Goal: Task Accomplishment & Management: Manage account settings

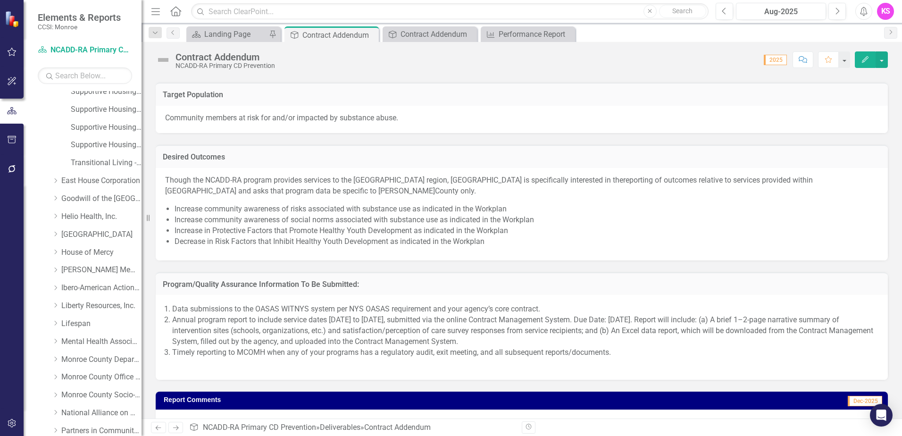
scroll to position [472, 0]
click at [55, 323] on icon "Dropdown" at bounding box center [55, 323] width 7 height 6
click at [67, 322] on link "Lifespan" at bounding box center [101, 323] width 80 height 11
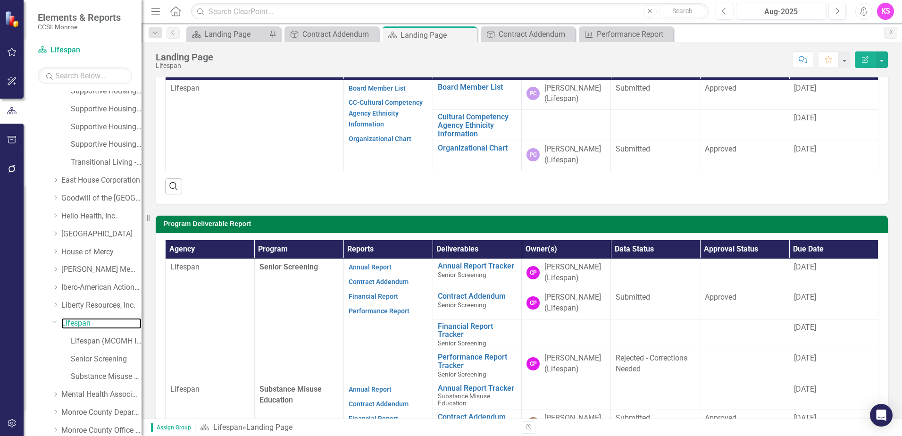
scroll to position [142, 0]
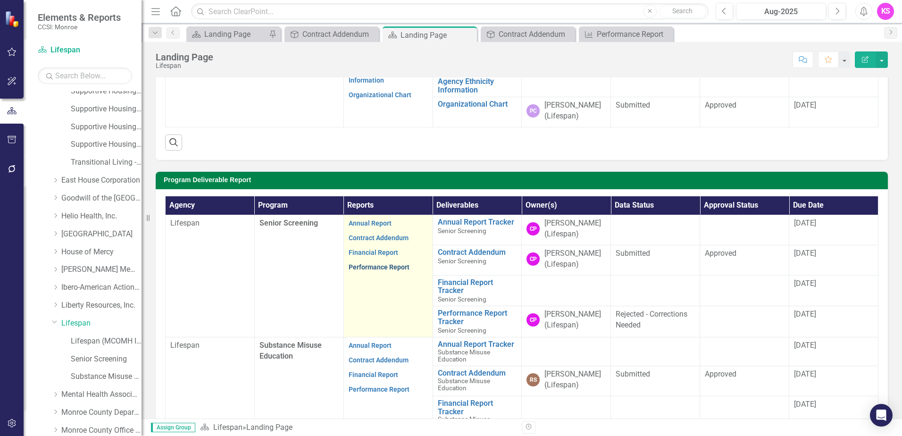
click at [386, 266] on link "Performance Report" at bounding box center [379, 267] width 61 height 8
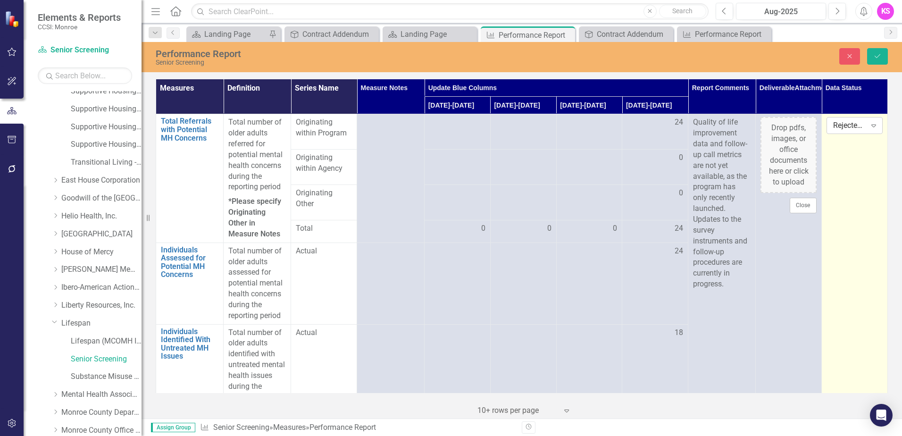
click at [869, 127] on icon "Expand" at bounding box center [873, 126] width 9 height 8
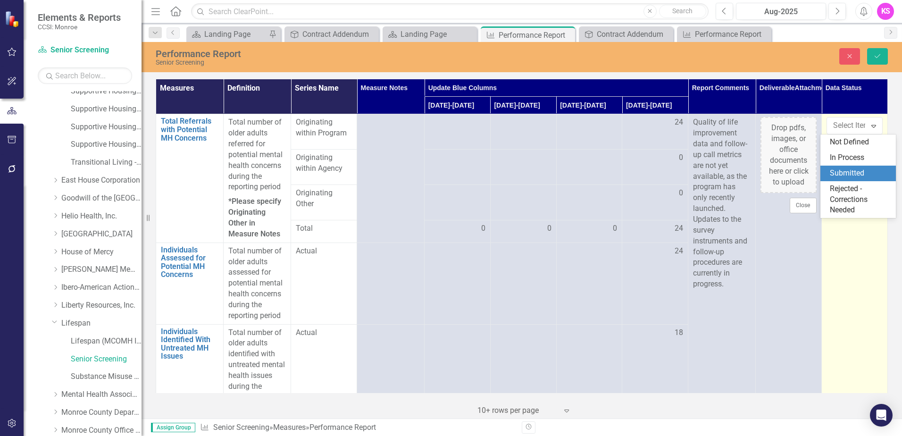
click at [841, 173] on div "Submitted" at bounding box center [860, 173] width 60 height 11
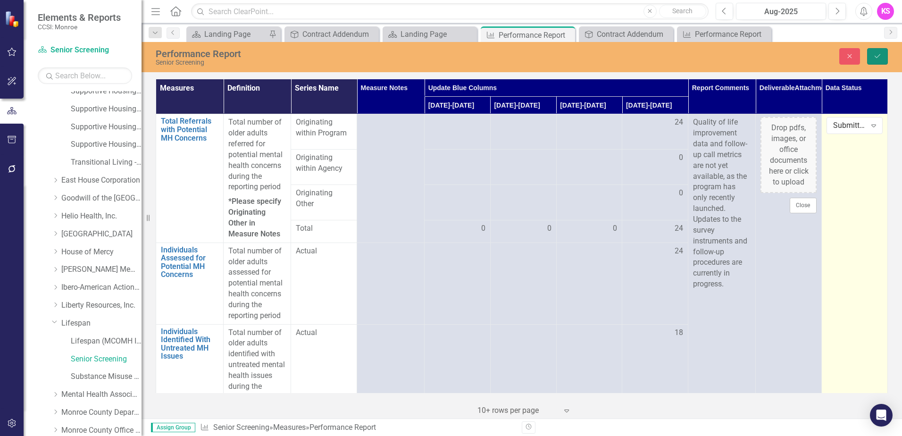
click at [872, 56] on button "Save" at bounding box center [877, 56] width 21 height 17
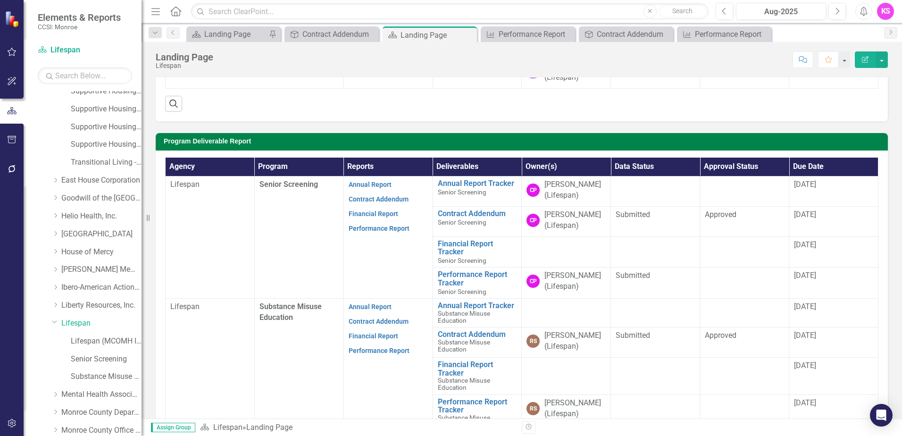
scroll to position [189, 0]
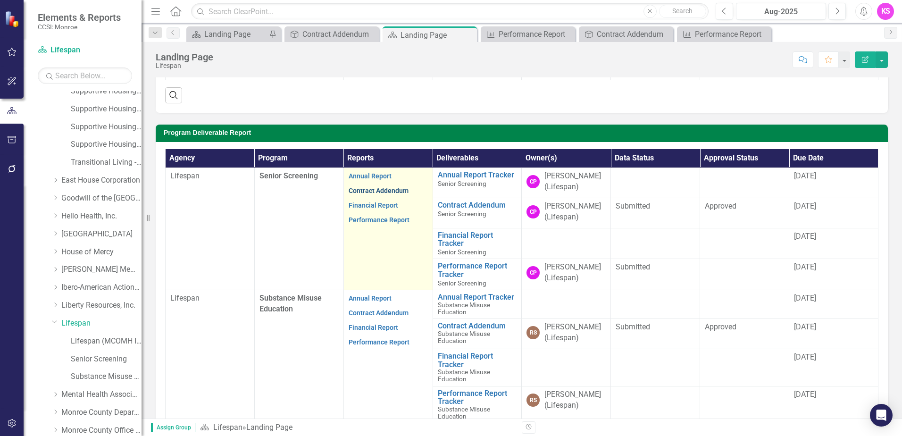
click at [368, 192] on link "Contract Addendum" at bounding box center [379, 191] width 60 height 8
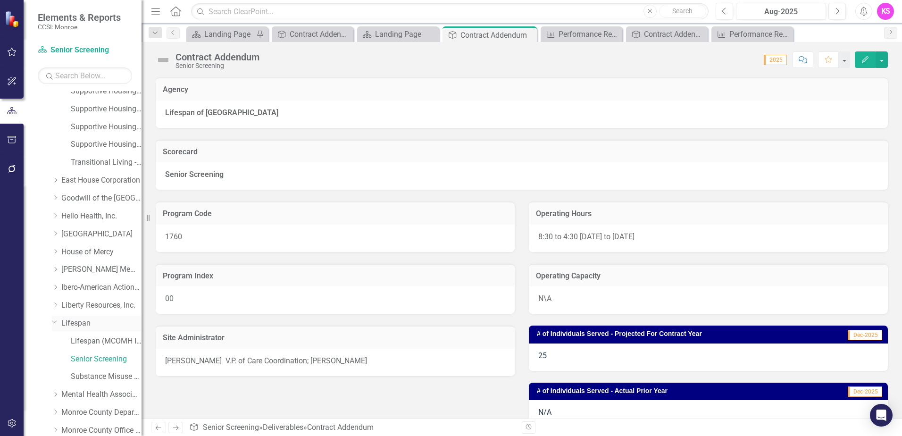
click at [81, 326] on link "Lifespan" at bounding box center [101, 323] width 80 height 11
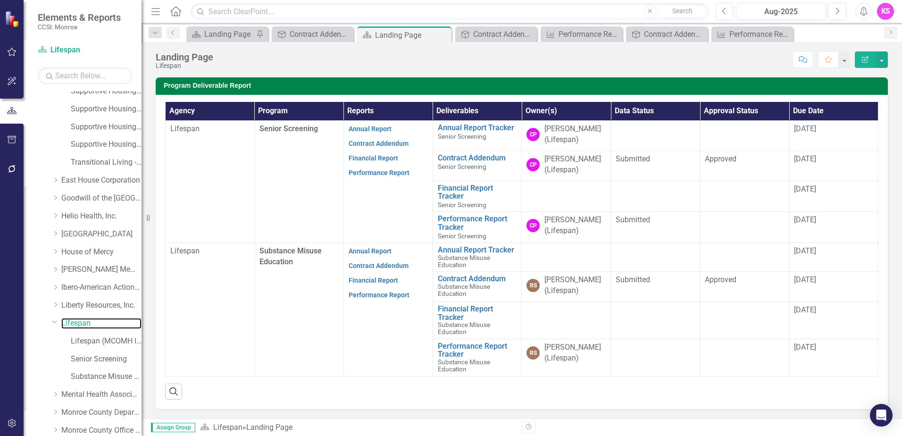
scroll to position [189, 0]
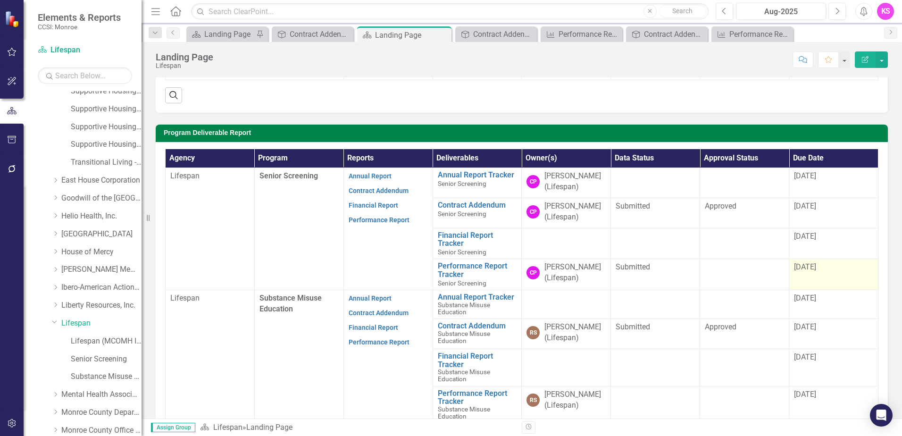
click at [819, 270] on div "[DATE]" at bounding box center [833, 267] width 79 height 11
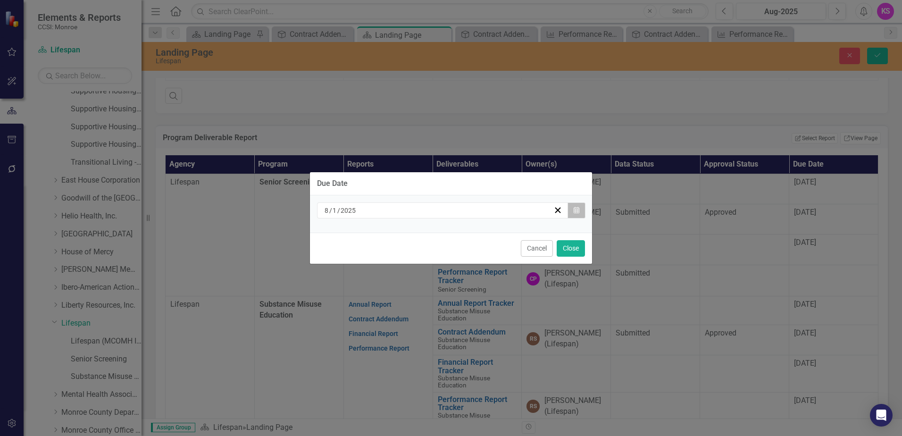
click at [575, 213] on icon "Calendar" at bounding box center [577, 210] width 6 height 7
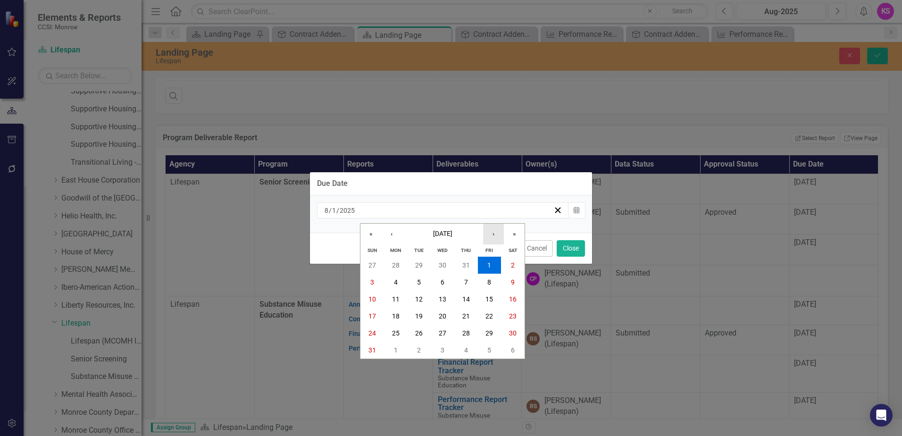
click at [493, 235] on button "›" at bounding box center [493, 234] width 21 height 21
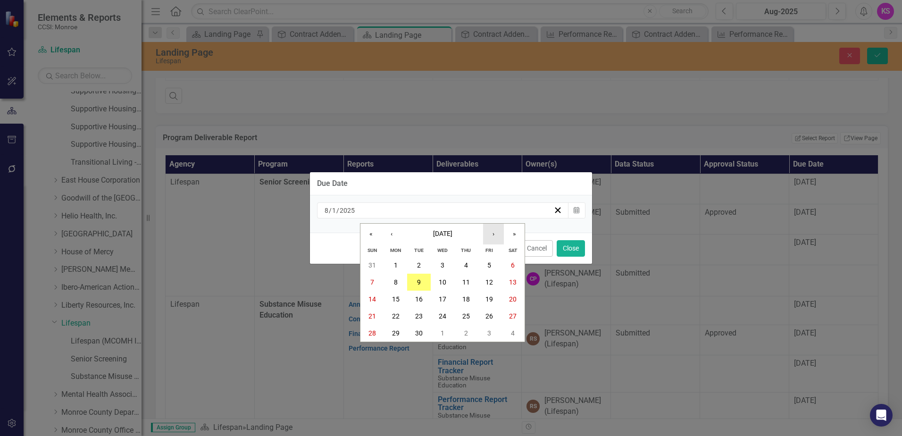
click at [493, 235] on button "›" at bounding box center [493, 234] width 21 height 21
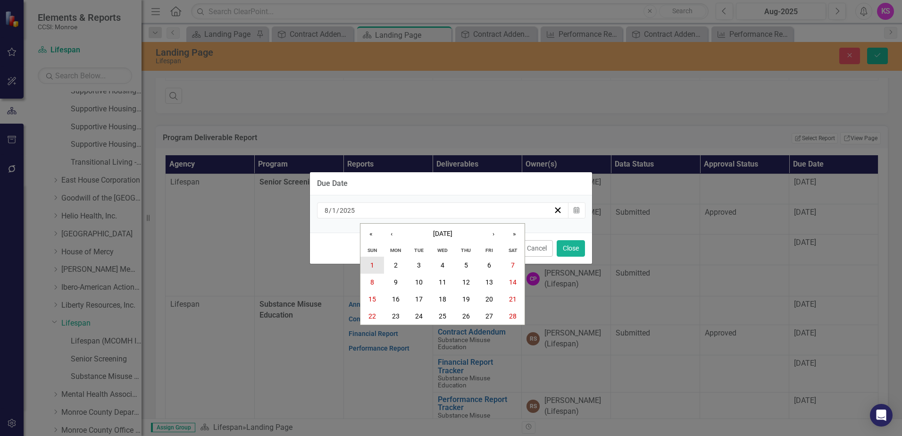
click at [373, 262] on abbr "1" at bounding box center [372, 265] width 4 height 8
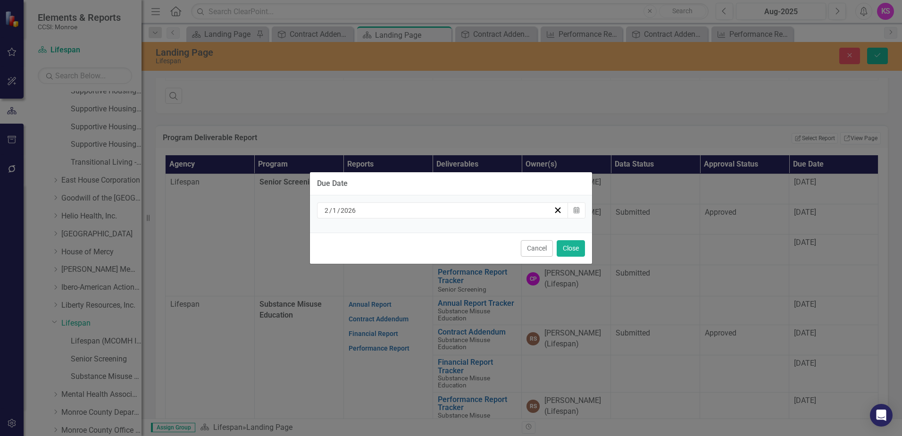
click at [875, 55] on div "Due Date [DATE] Calendar Cancel Close" at bounding box center [451, 218] width 902 height 436
click at [577, 249] on button "Close" at bounding box center [571, 248] width 28 height 17
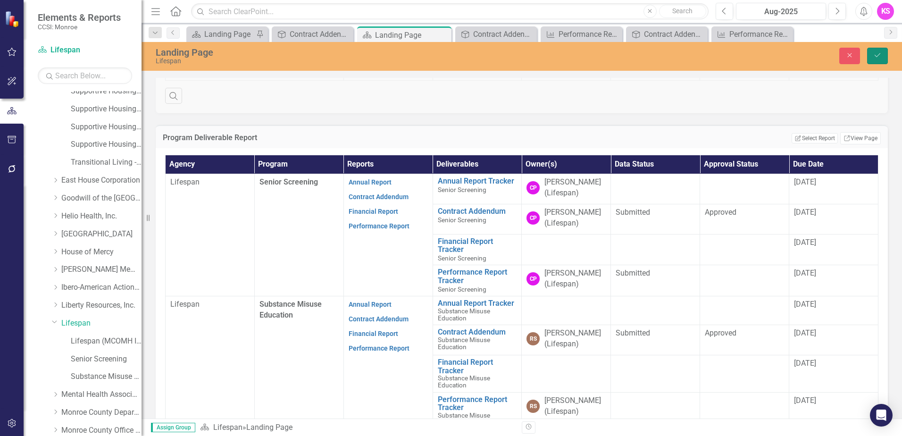
click at [875, 53] on icon "Save" at bounding box center [877, 55] width 8 height 7
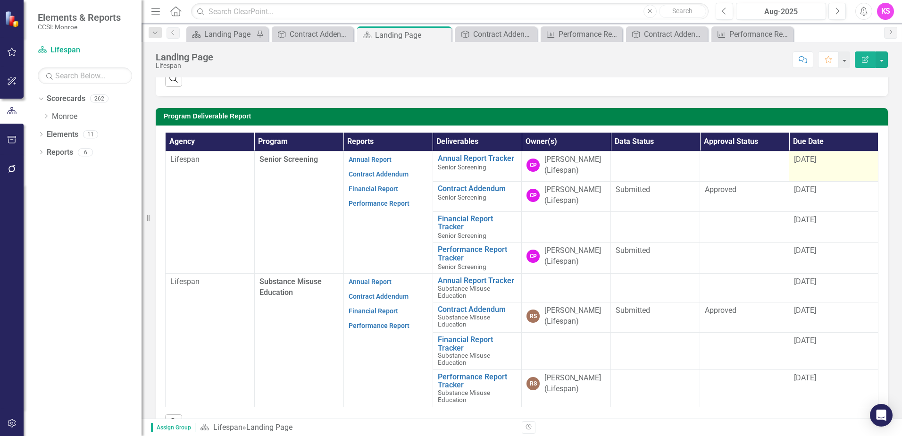
scroll to position [236, 0]
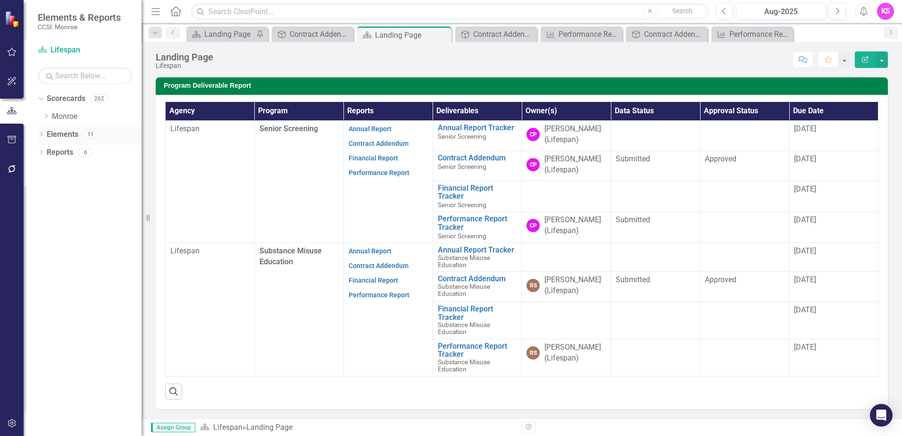
click at [42, 135] on icon at bounding box center [41, 134] width 2 height 4
click at [42, 135] on icon "Dropdown" at bounding box center [39, 134] width 5 height 7
click at [43, 98] on div "Dropdown" at bounding box center [39, 98] width 8 height 7
click at [43, 100] on icon "Dropdown" at bounding box center [41, 99] width 7 height 5
click at [48, 114] on icon "Dropdown" at bounding box center [45, 116] width 7 height 6
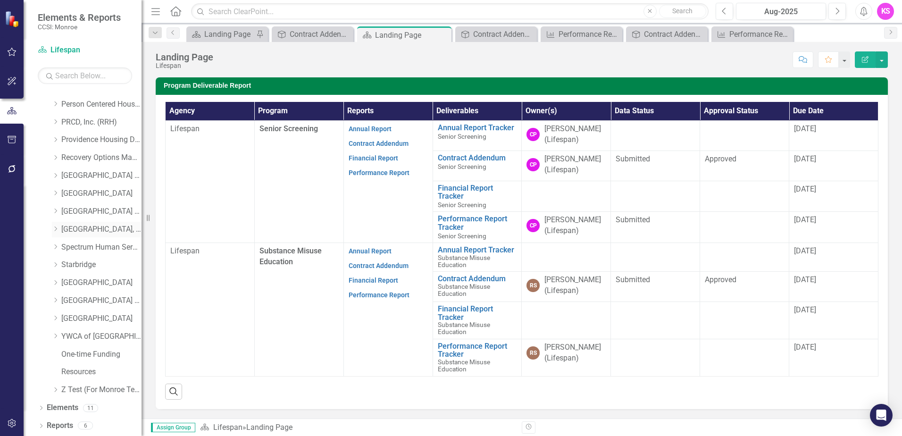
scroll to position [429, 0]
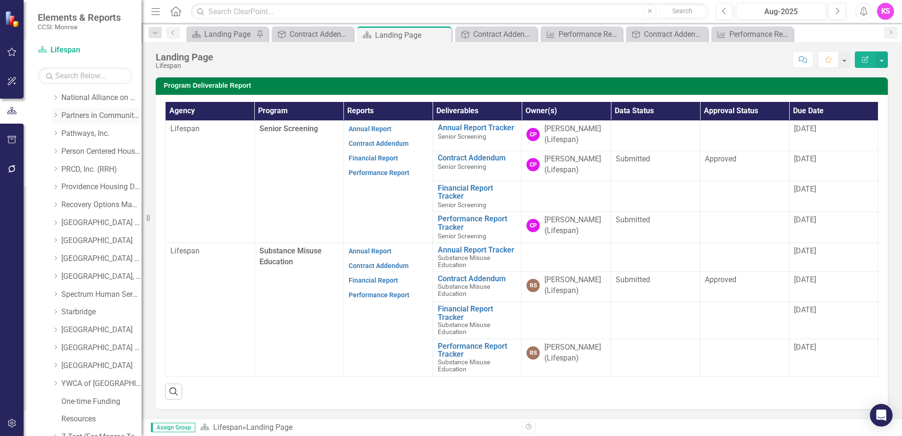
click at [56, 117] on icon "Dropdown" at bounding box center [55, 115] width 7 height 6
click at [90, 117] on link "Partners in Community Development" at bounding box center [101, 115] width 80 height 11
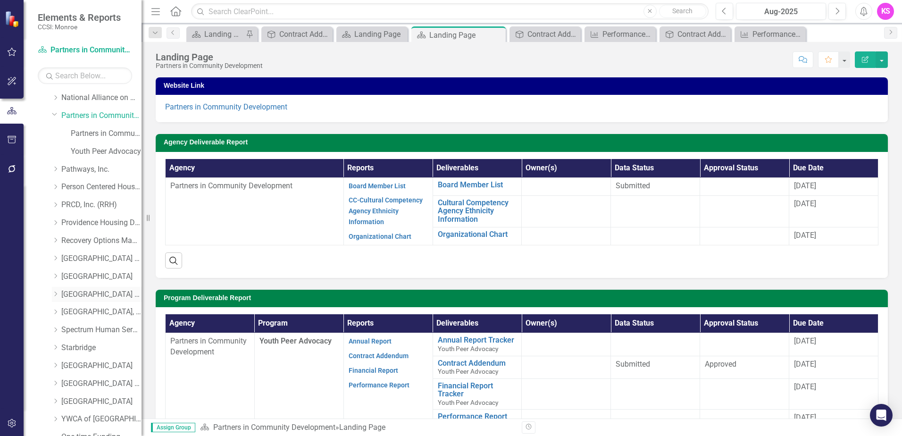
click at [57, 293] on icon "Dropdown" at bounding box center [55, 294] width 7 height 6
click at [100, 293] on link "[GEOGRAPHIC_DATA] (RRH)" at bounding box center [101, 294] width 80 height 11
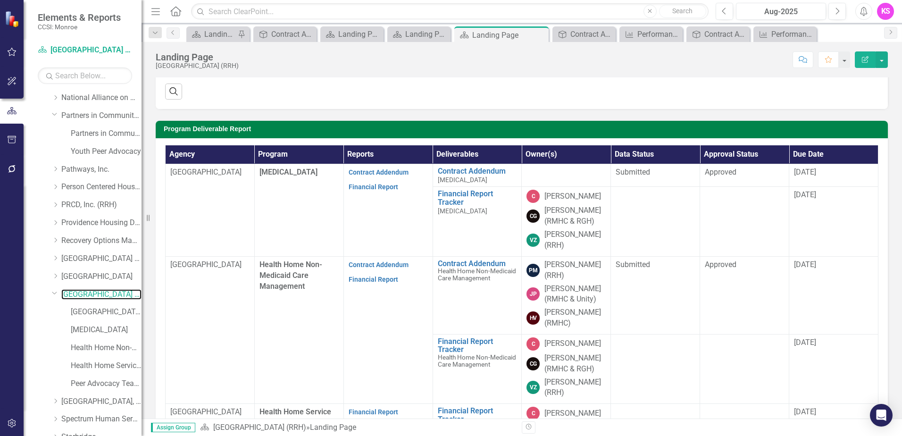
scroll to position [236, 0]
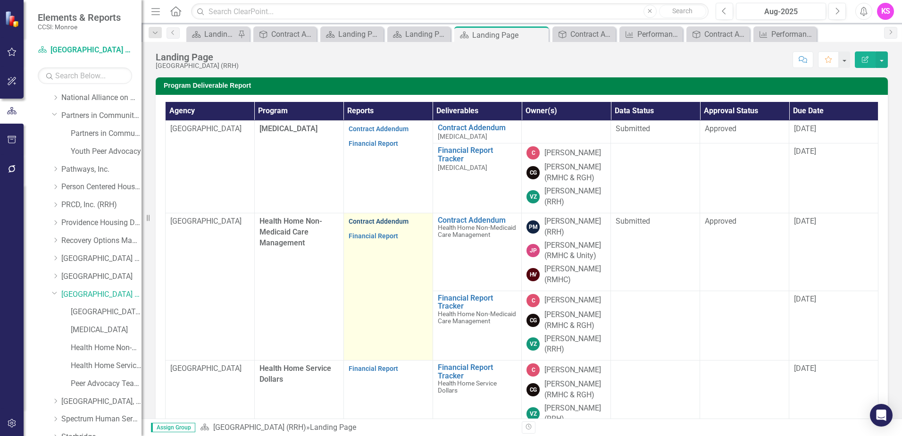
click at [384, 224] on link "Contract Addendum" at bounding box center [379, 221] width 60 height 8
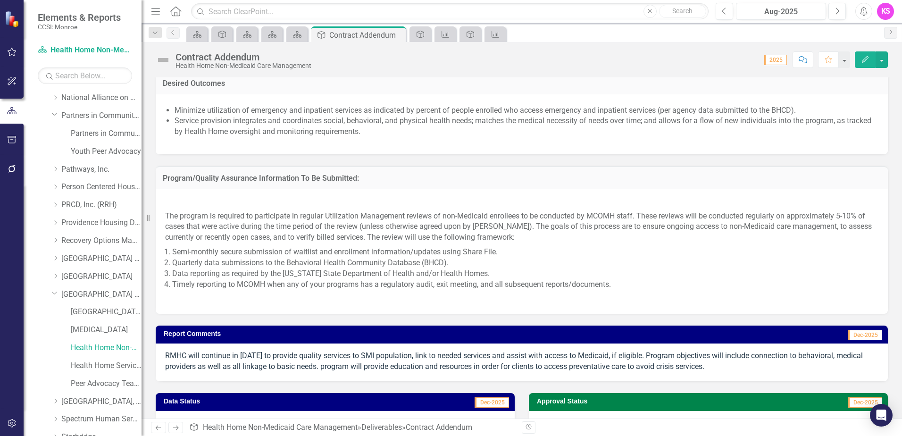
scroll to position [911, 0]
